Goal: Task Accomplishment & Management: Use online tool/utility

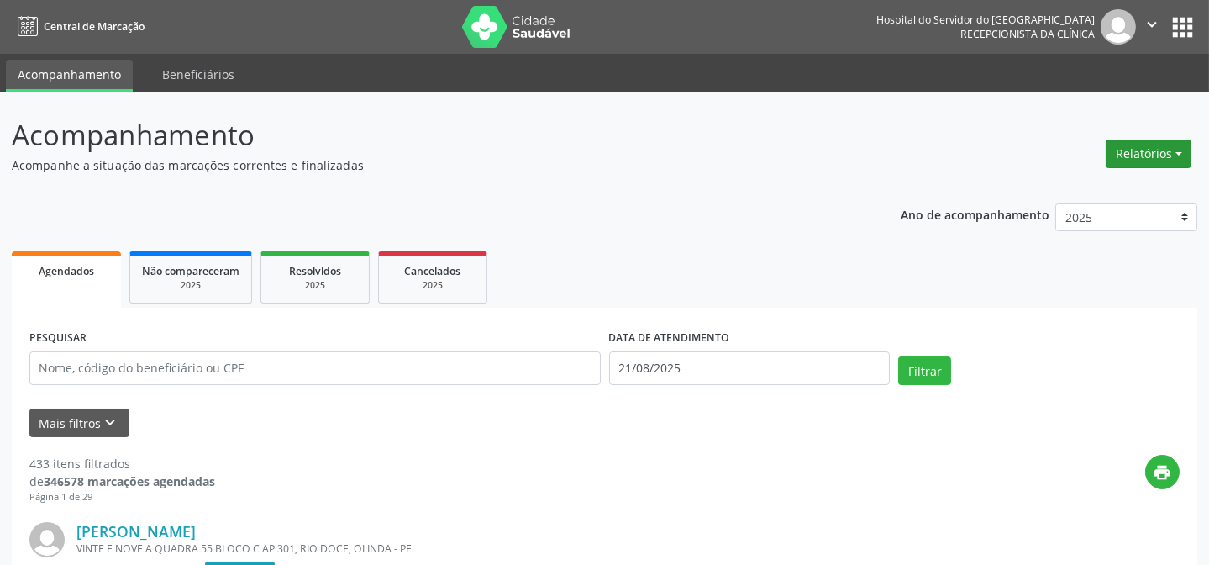
click at [1148, 153] on button "Relatórios" at bounding box center [1149, 153] width 86 height 29
click at [1095, 187] on link "Agendamentos" at bounding box center [1101, 189] width 181 height 24
select select "7"
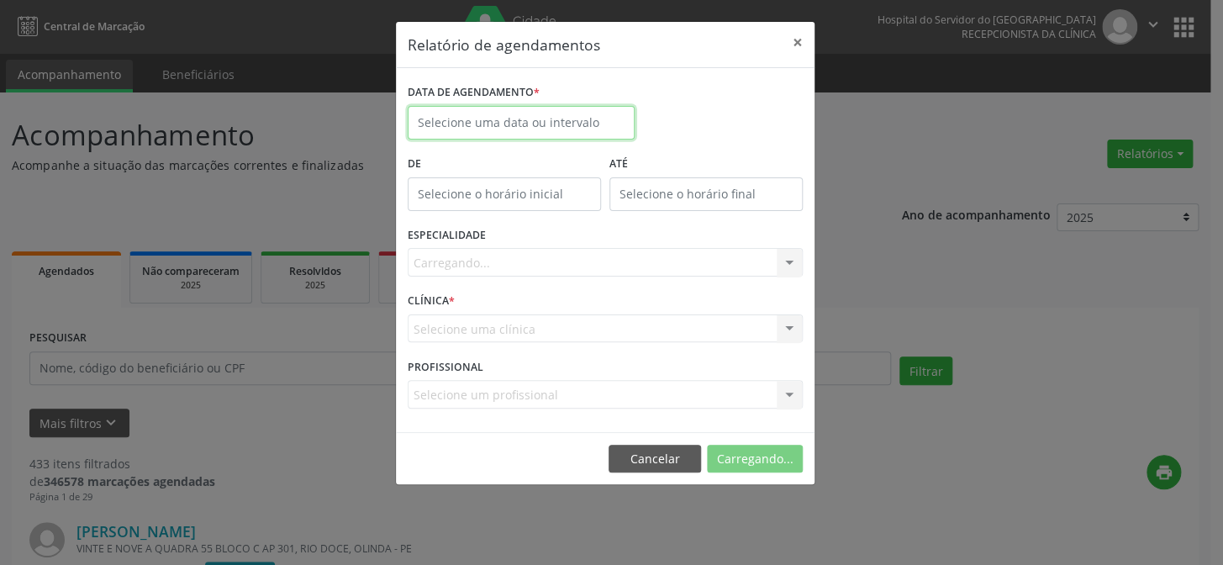
click at [482, 112] on input "text" at bounding box center [521, 123] width 227 height 34
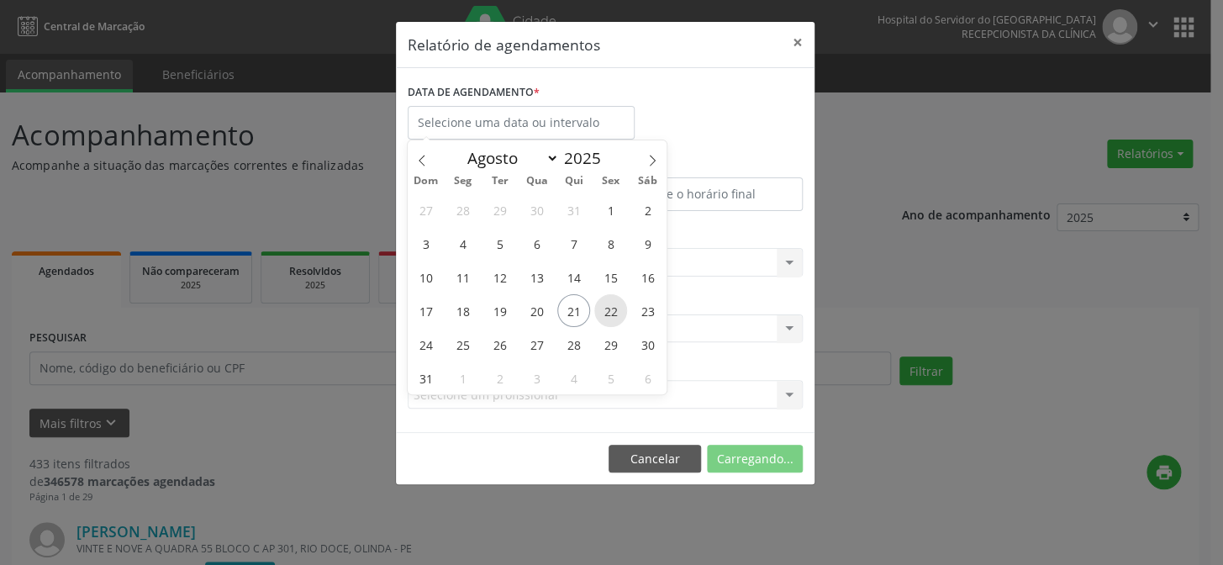
click at [605, 303] on span "22" at bounding box center [610, 310] width 33 height 33
type input "[DATE]"
click at [605, 303] on span "22" at bounding box center [610, 310] width 33 height 33
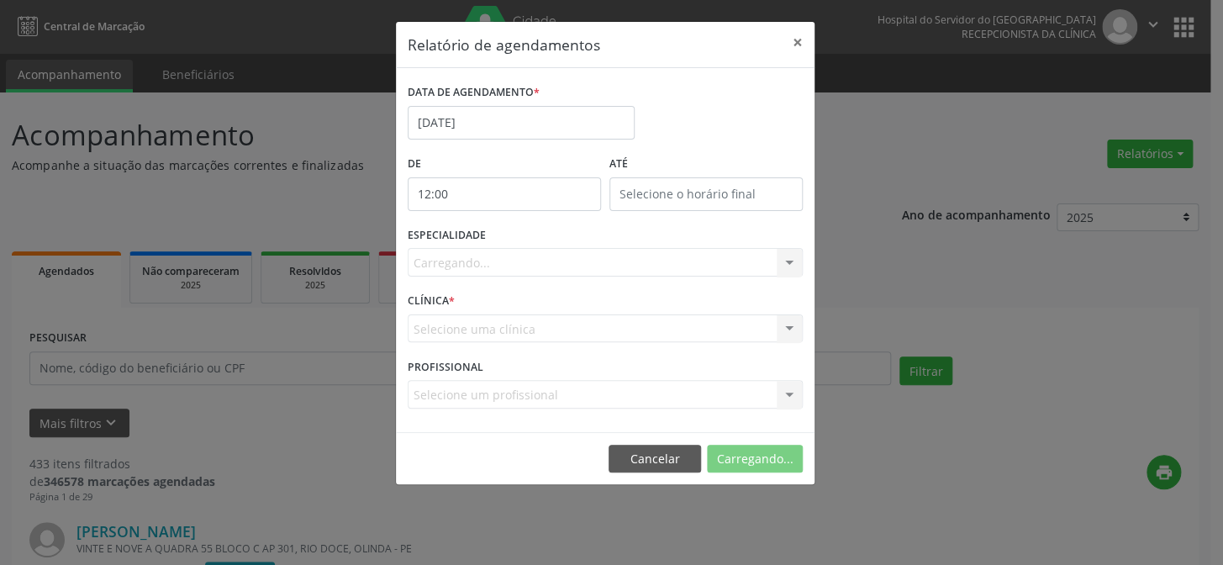
click at [497, 177] on input "12:00" at bounding box center [504, 194] width 193 height 34
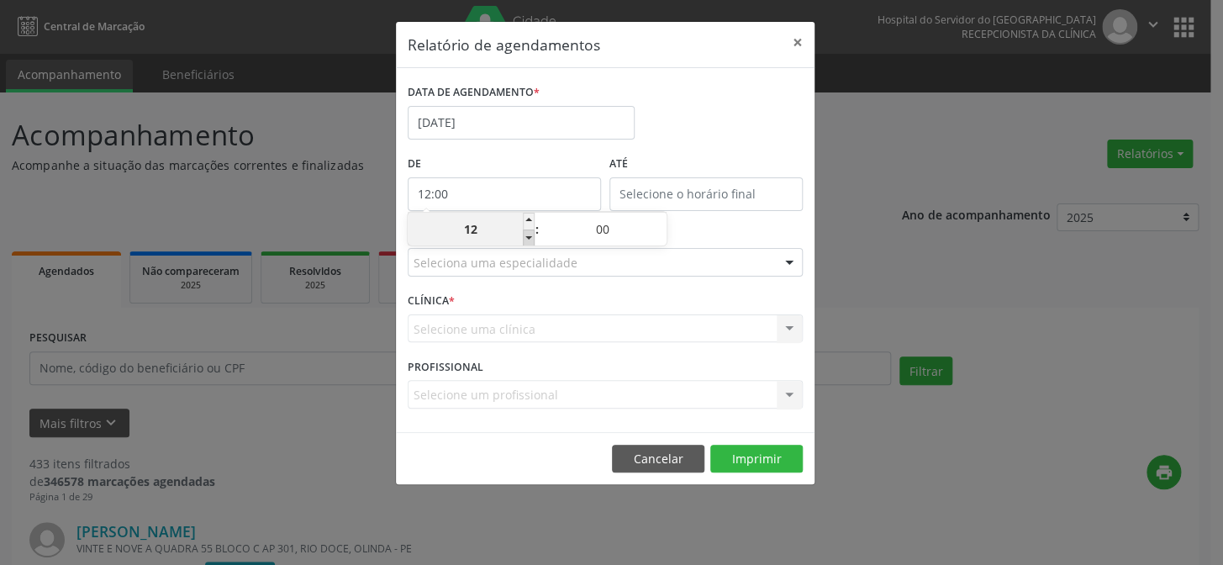
click at [529, 232] on span at bounding box center [529, 237] width 12 height 17
type input "11:00"
type input "11"
click at [525, 218] on span at bounding box center [529, 221] width 12 height 17
type input "12:00"
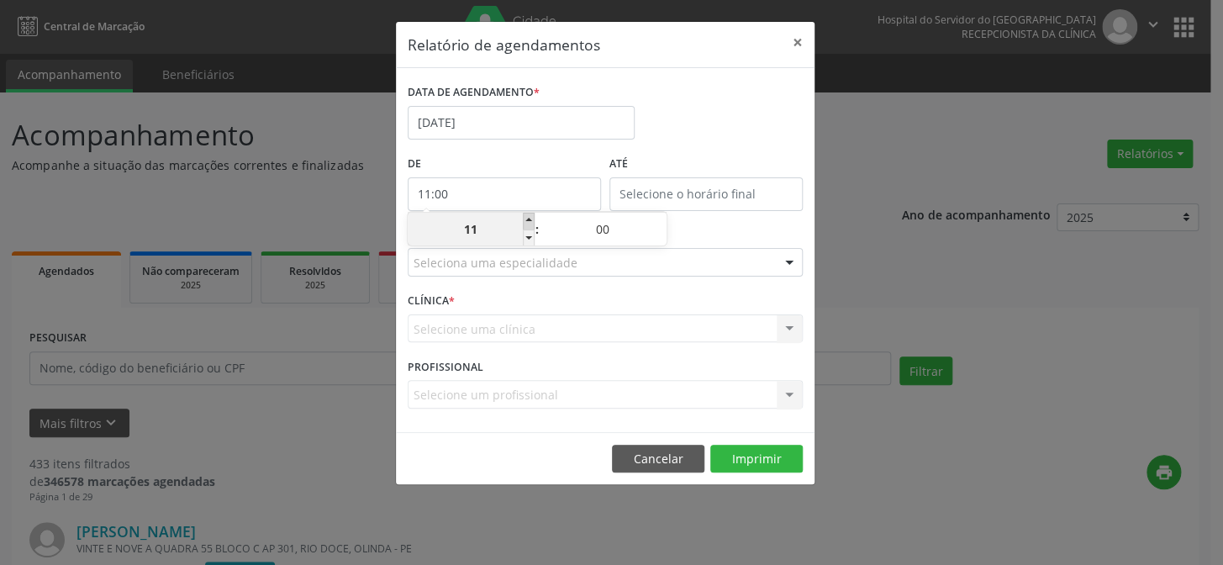
type input "12"
click at [525, 218] on span at bounding box center [529, 221] width 12 height 17
type input "13:00"
type input "13"
click at [703, 121] on div "DATA DE AGENDAMENTO * [DATE]" at bounding box center [604, 115] width 403 height 71
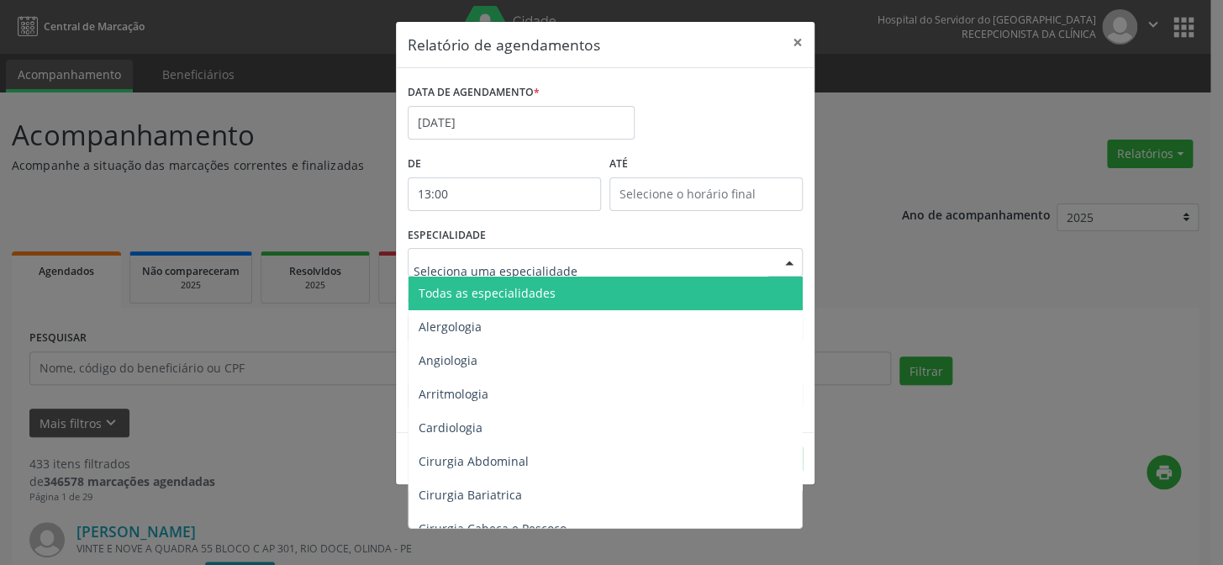
click at [653, 262] on div at bounding box center [605, 262] width 395 height 29
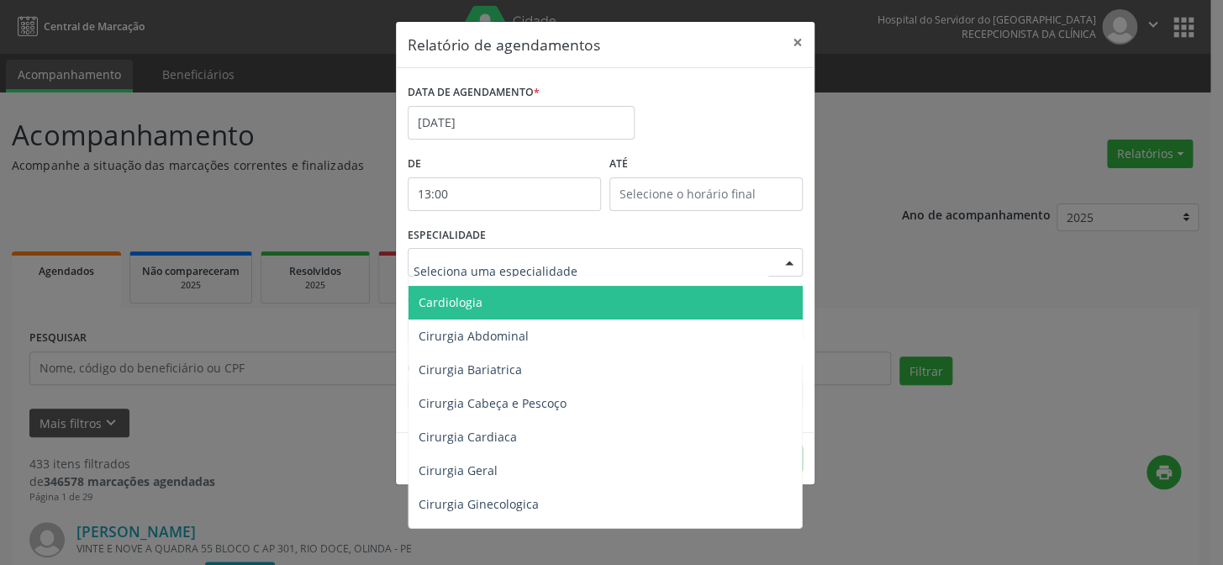
scroll to position [152, 0]
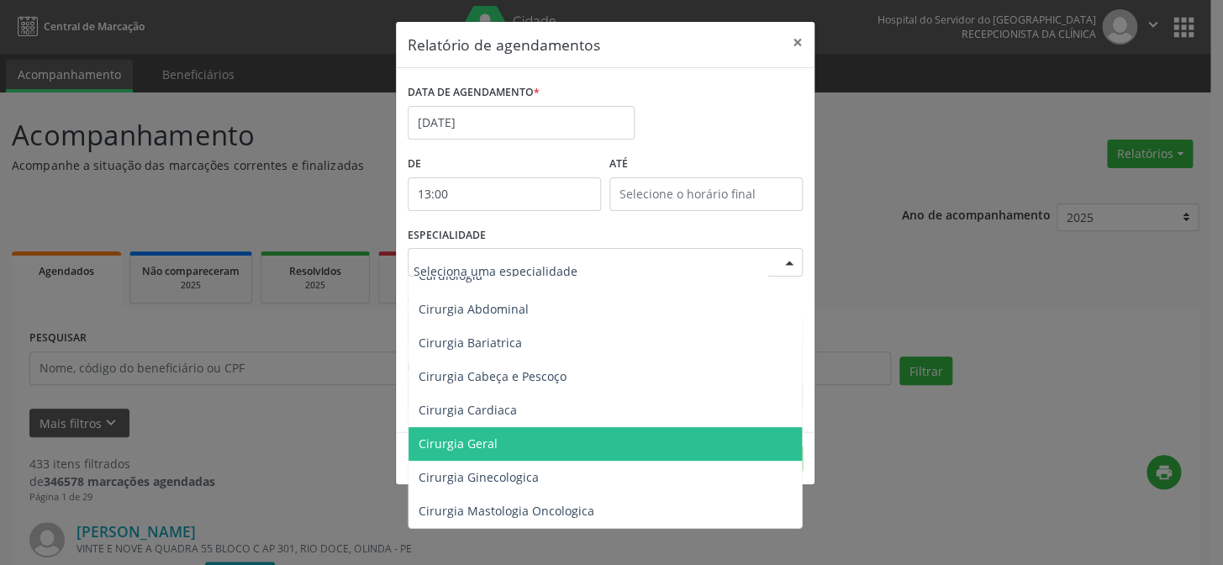
click at [494, 436] on span "Cirurgia Geral" at bounding box center [606, 444] width 396 height 34
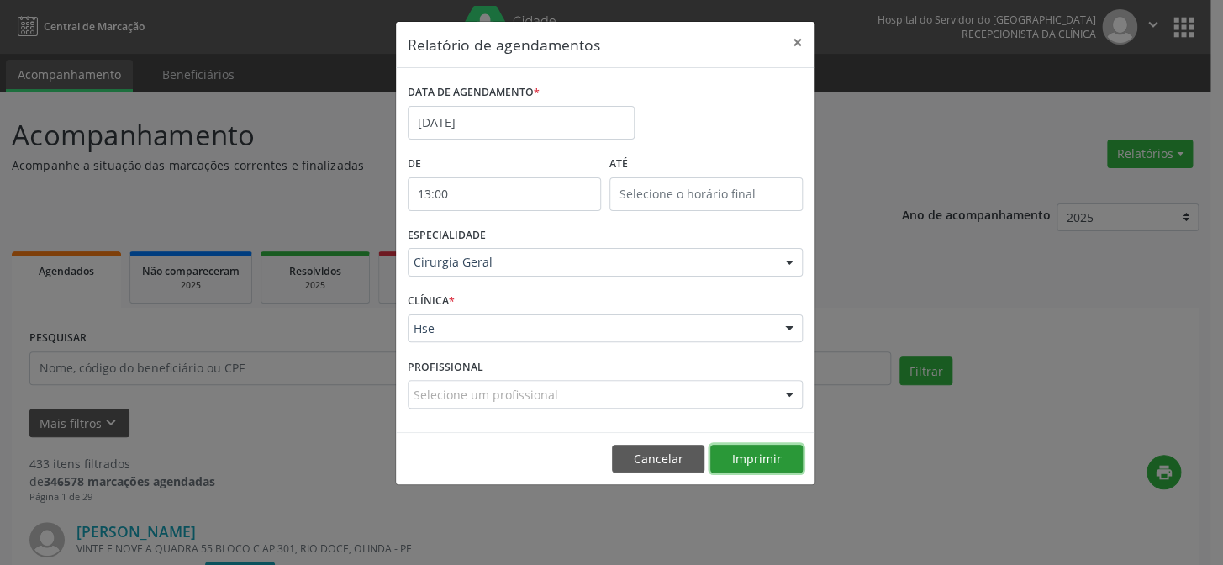
click at [775, 456] on button "Imprimir" at bounding box center [756, 459] width 92 height 29
